Goal: Transaction & Acquisition: Purchase product/service

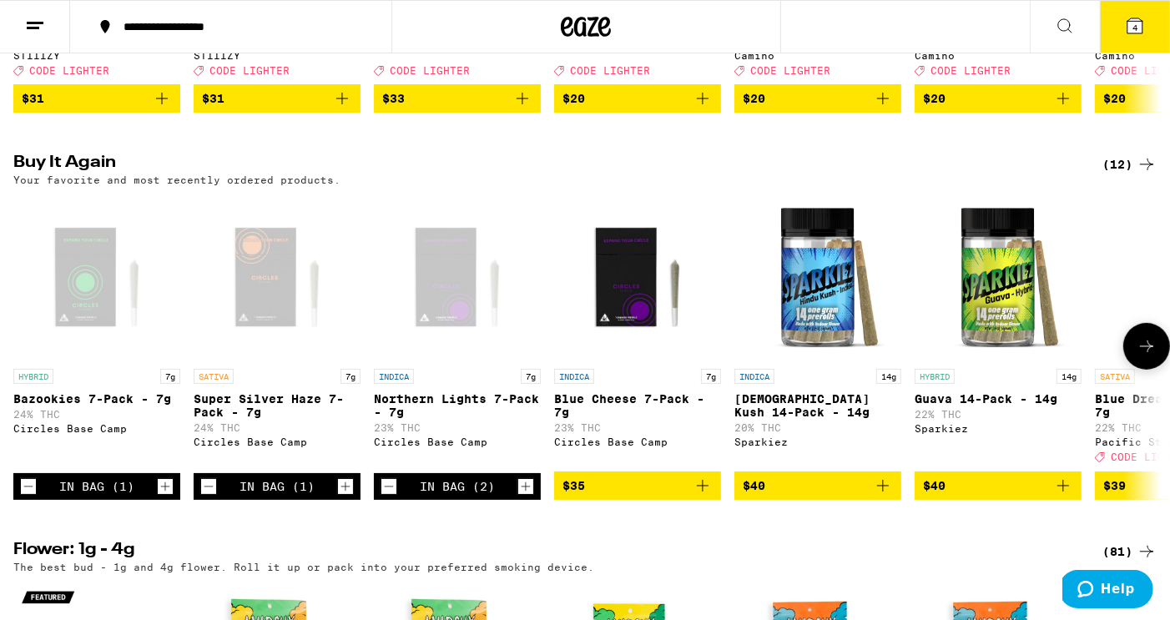
scroll to position [477, 0]
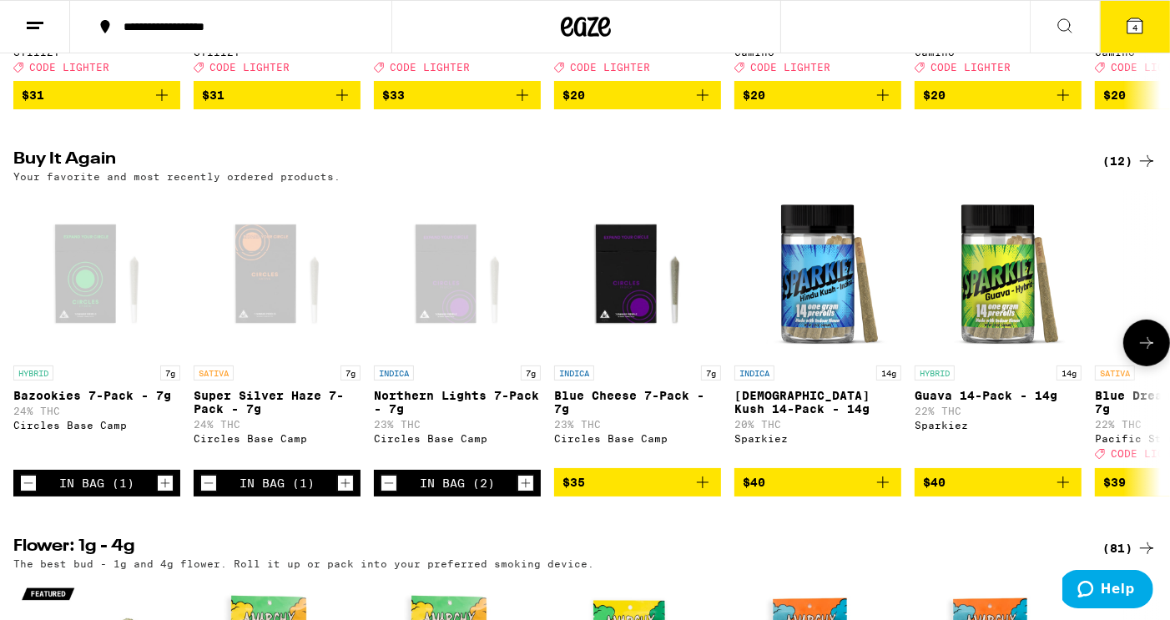
click at [1143, 366] on button at bounding box center [1146, 343] width 47 height 47
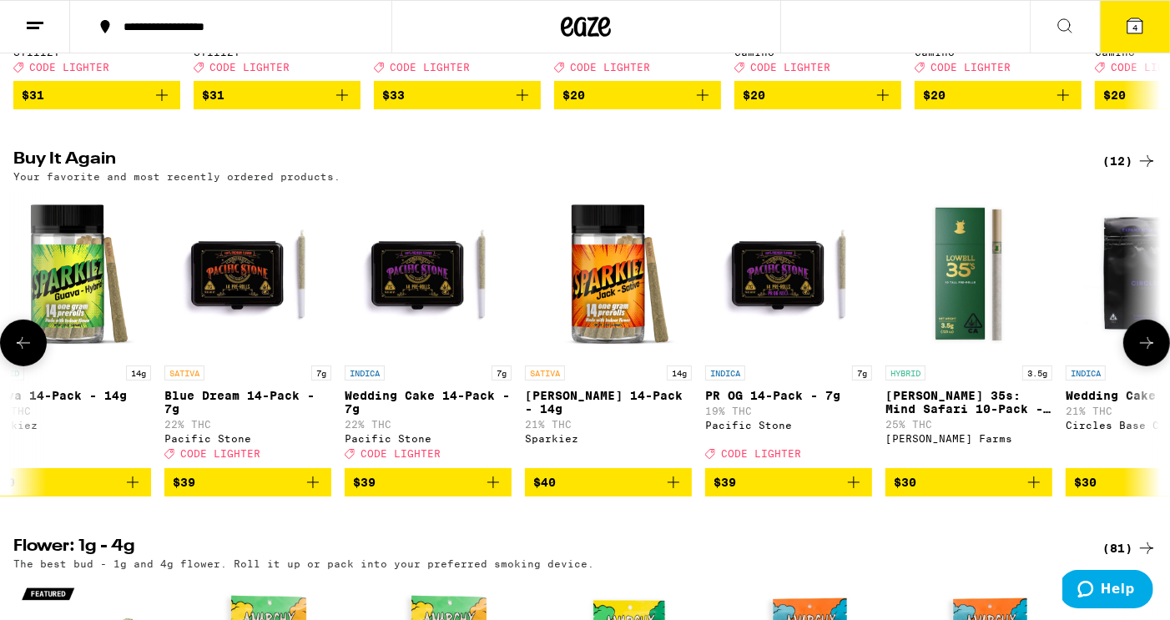
scroll to position [0, 961]
